Goal: Task Accomplishment & Management: Complete application form

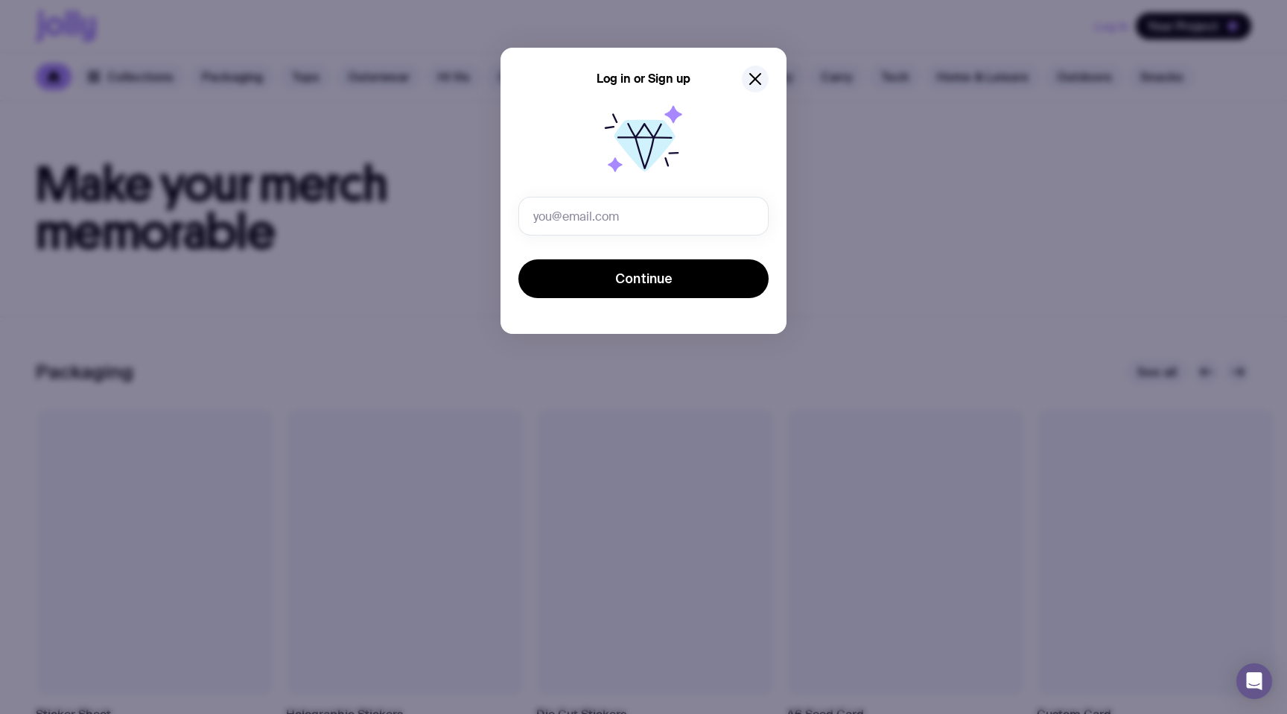
click at [1004, 165] on div "Log in or Sign up Continue" at bounding box center [643, 357] width 1287 height 714
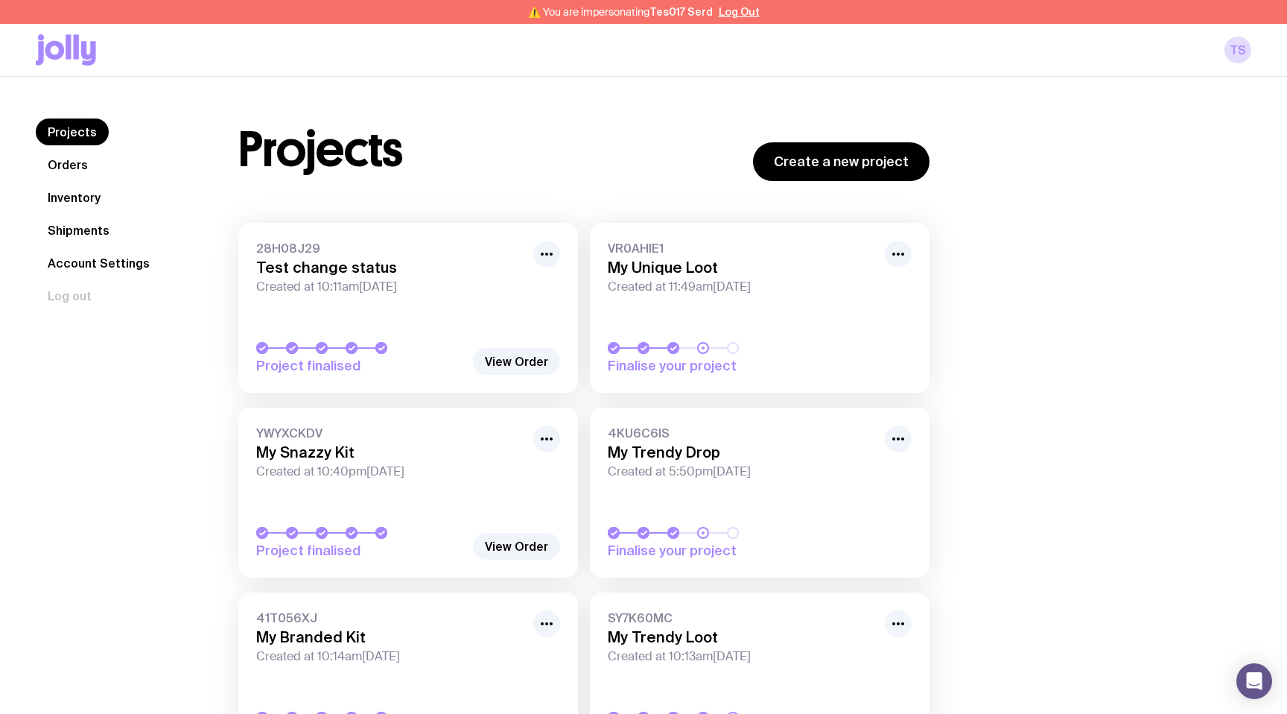
click at [63, 41] on icon at bounding box center [66, 49] width 60 height 31
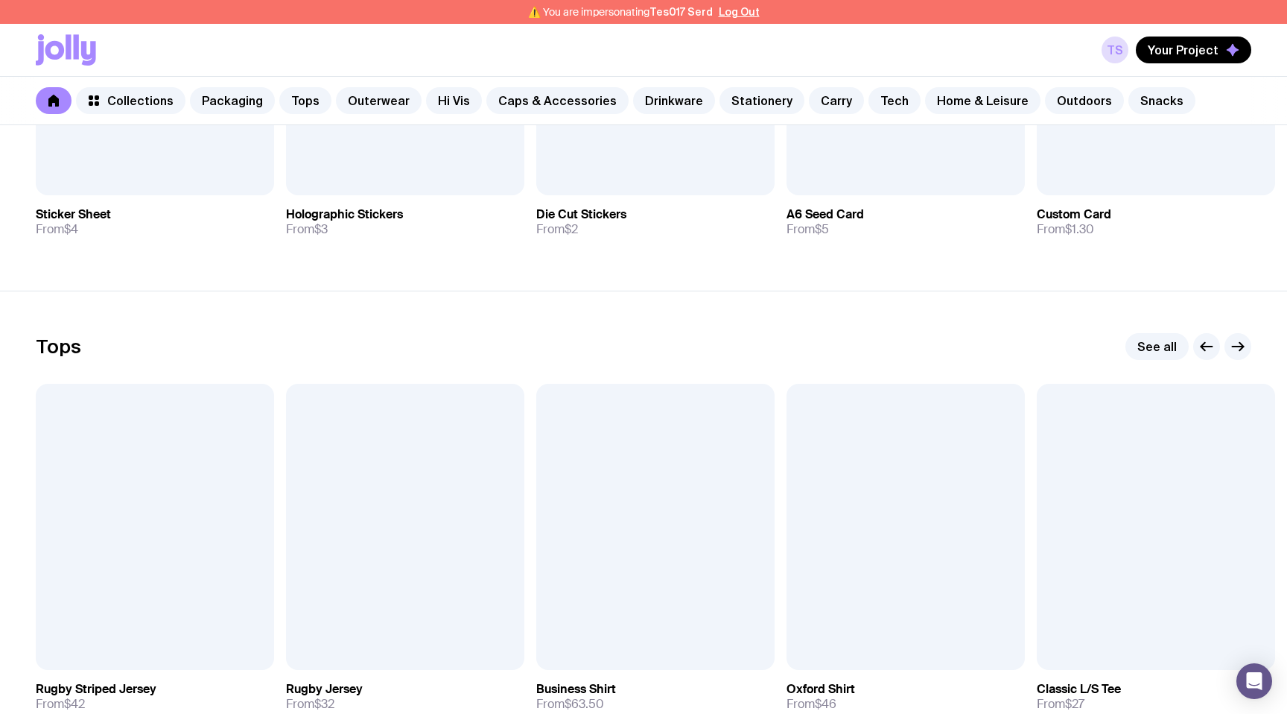
scroll to position [681, 0]
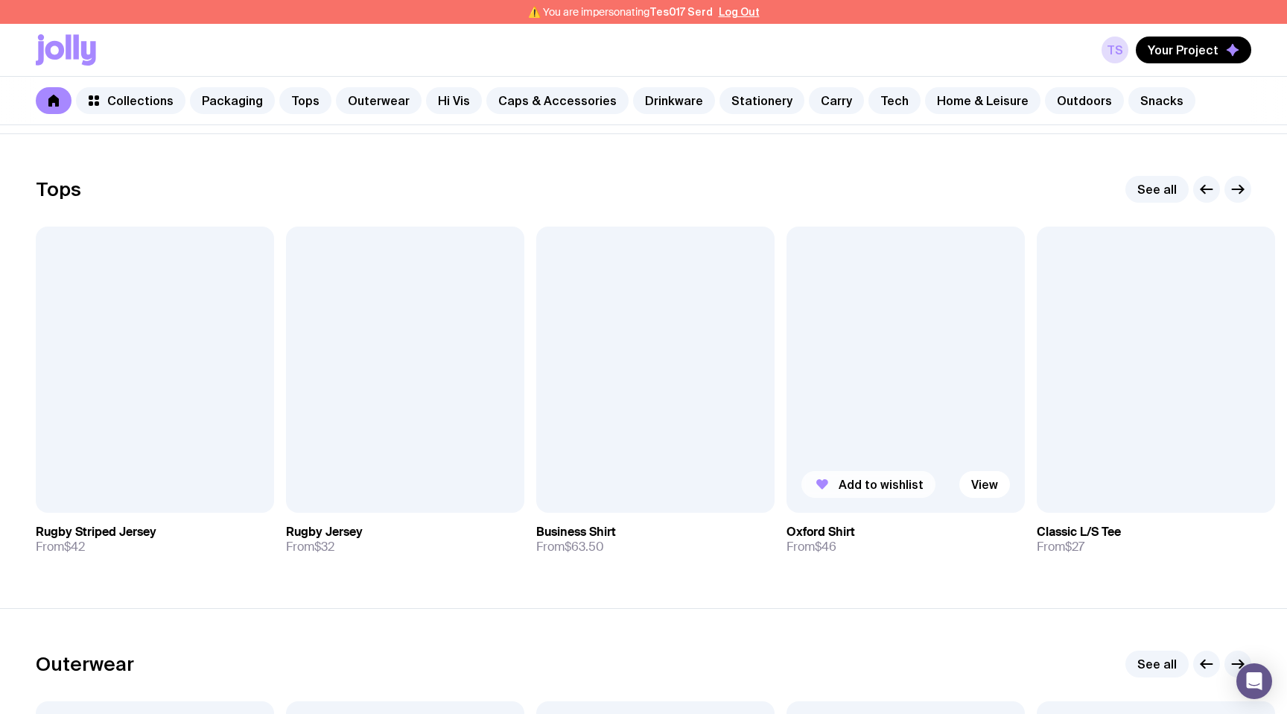
click at [860, 487] on span "Add to wishlist" at bounding box center [881, 484] width 85 height 15
click at [1214, 47] on span "Your Project" at bounding box center [1183, 49] width 71 height 15
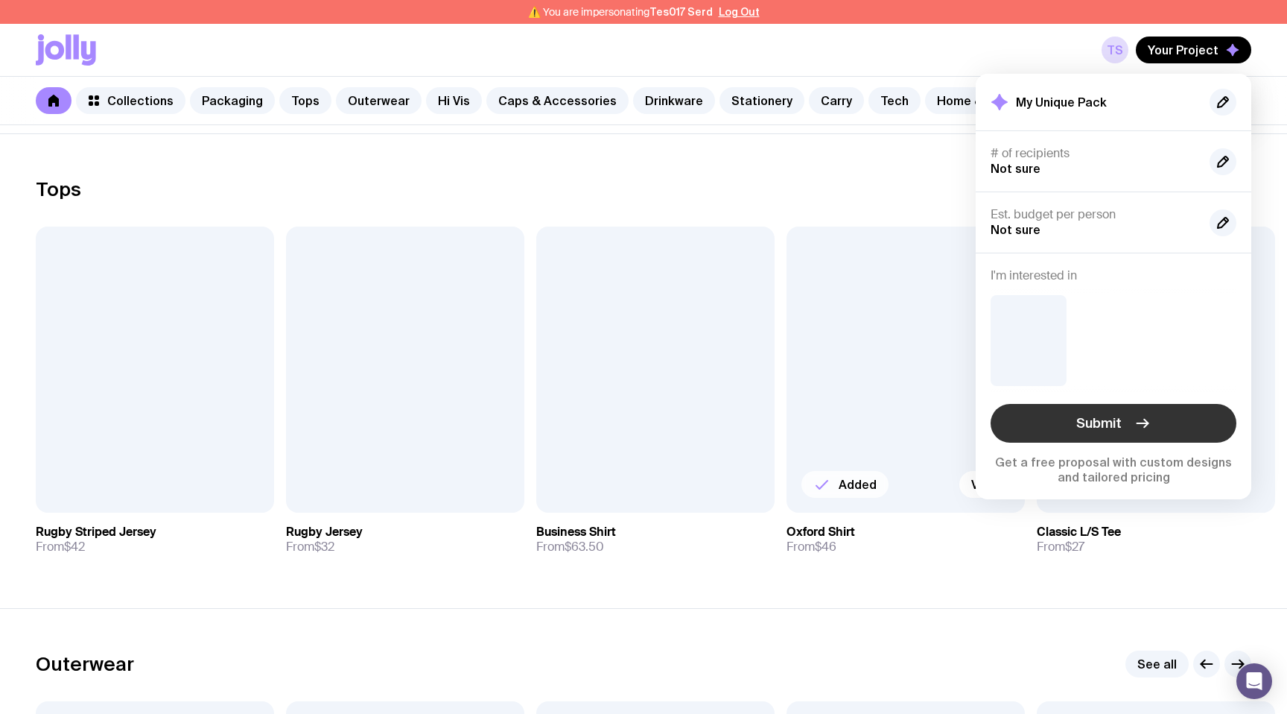
click at [1077, 429] on span "Submit" at bounding box center [1098, 423] width 45 height 18
